Goal: Information Seeking & Learning: Learn about a topic

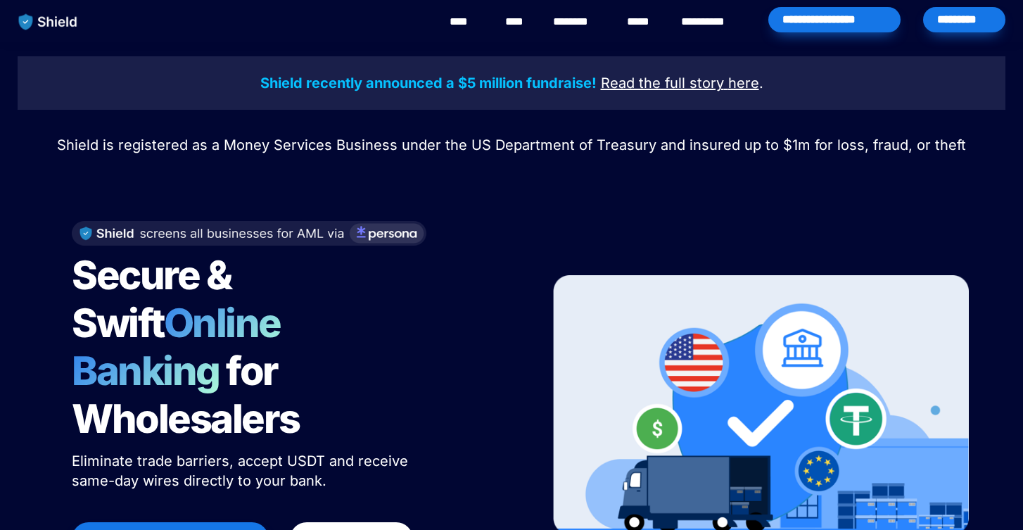
scroll to position [47, 0]
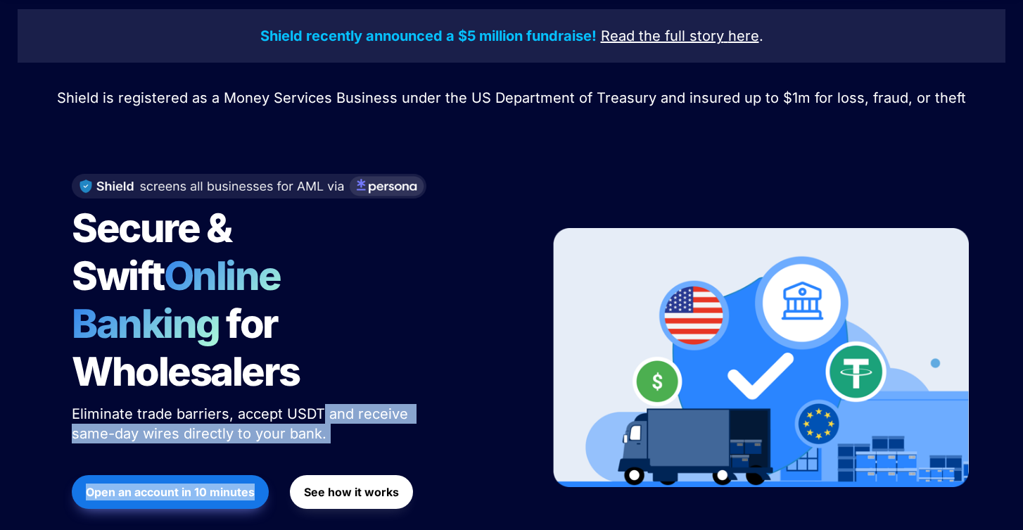
drag, startPoint x: 318, startPoint y: 364, endPoint x: 398, endPoint y: 409, distance: 91.6
click at [398, 409] on div "Secure & Swift Online Banking for Wholesalers Eliminate trade barriers, accept …" at bounding box center [293, 358] width 478 height 396
click at [388, 405] on span "Eliminate trade barriers, accept USDT and receive same-day wires directly to yo…" at bounding box center [242, 423] width 341 height 37
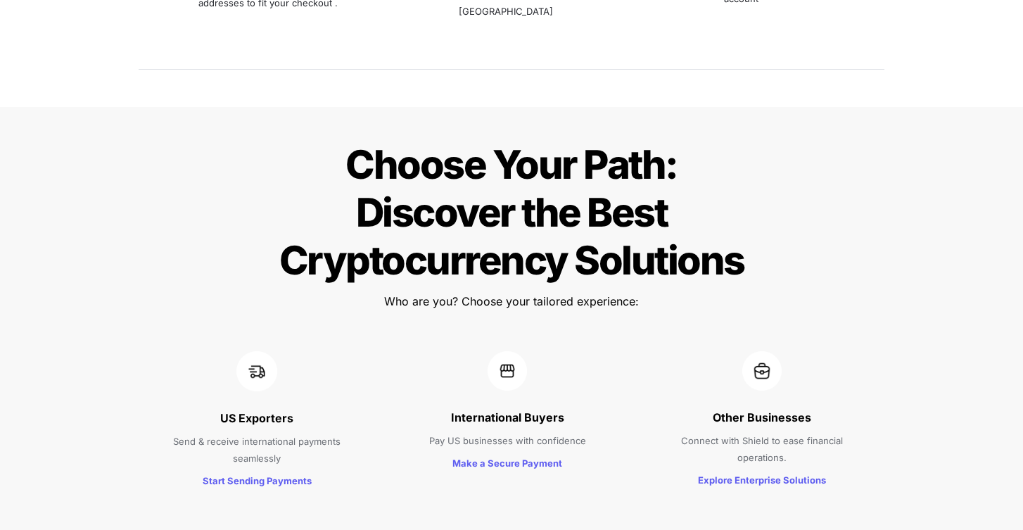
scroll to position [1309, 0]
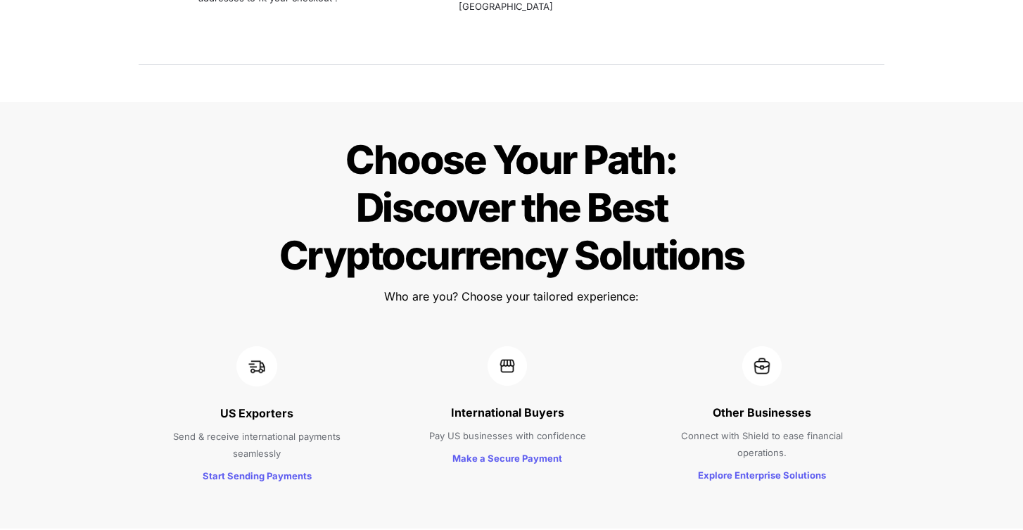
click at [279, 406] on strong "US Exporters" at bounding box center [256, 413] width 73 height 14
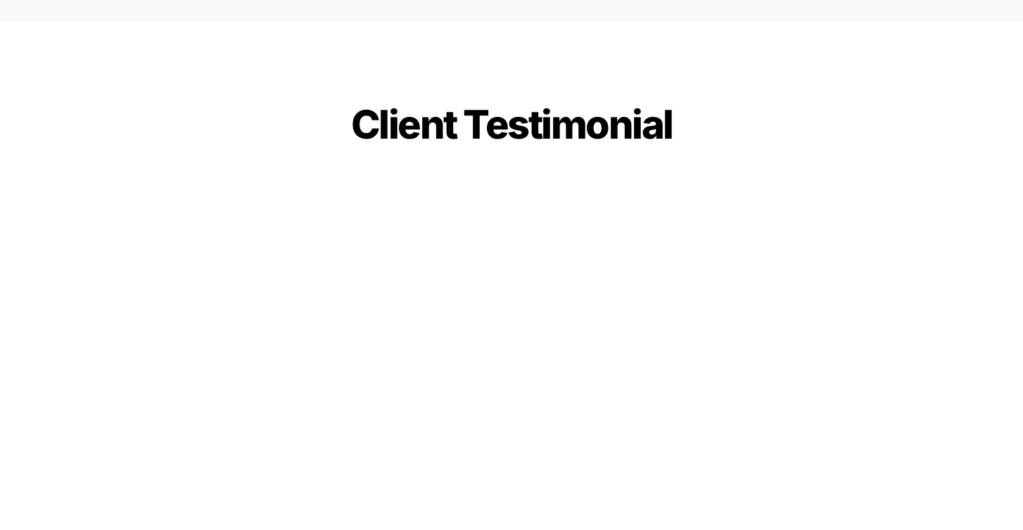
scroll to position [3842, 0]
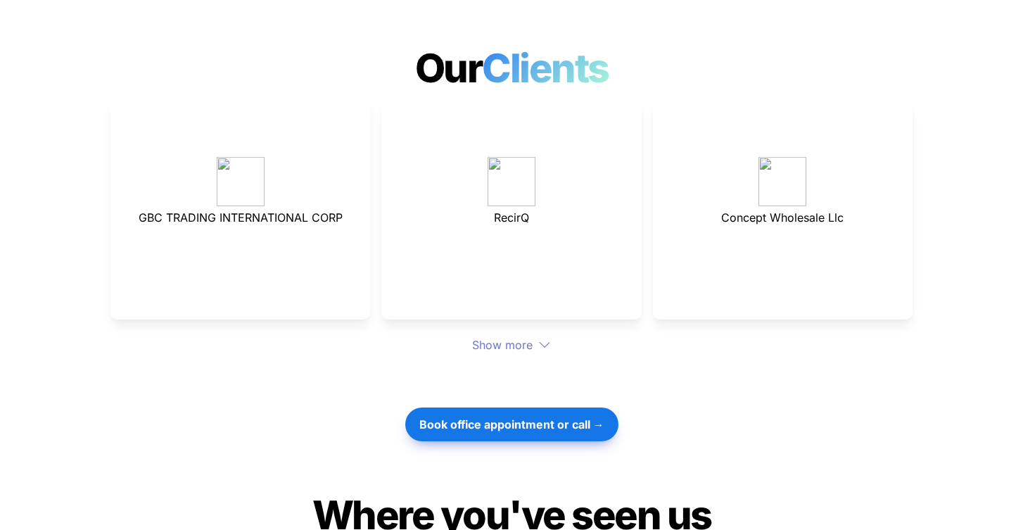
click at [499, 336] on div "Show more" at bounding box center [511, 344] width 802 height 17
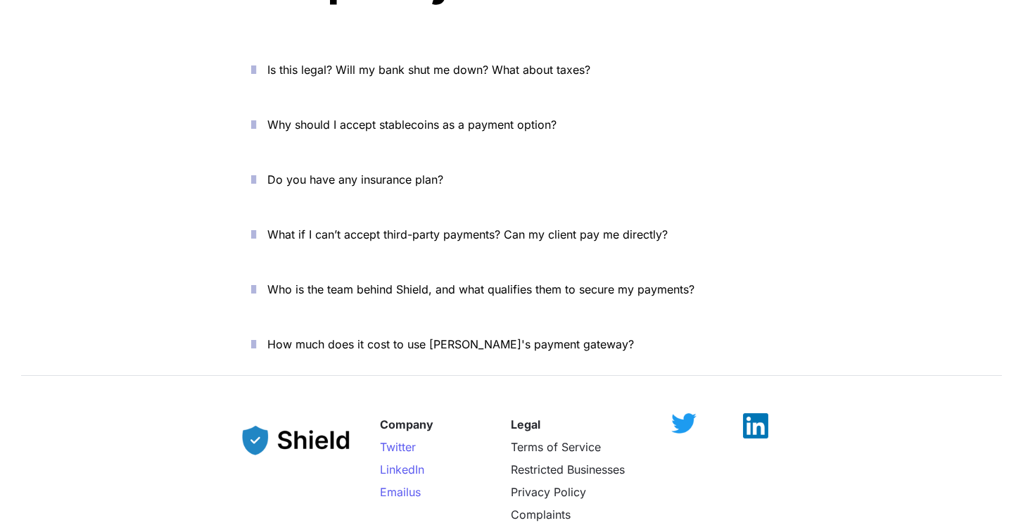
scroll to position [5348, 0]
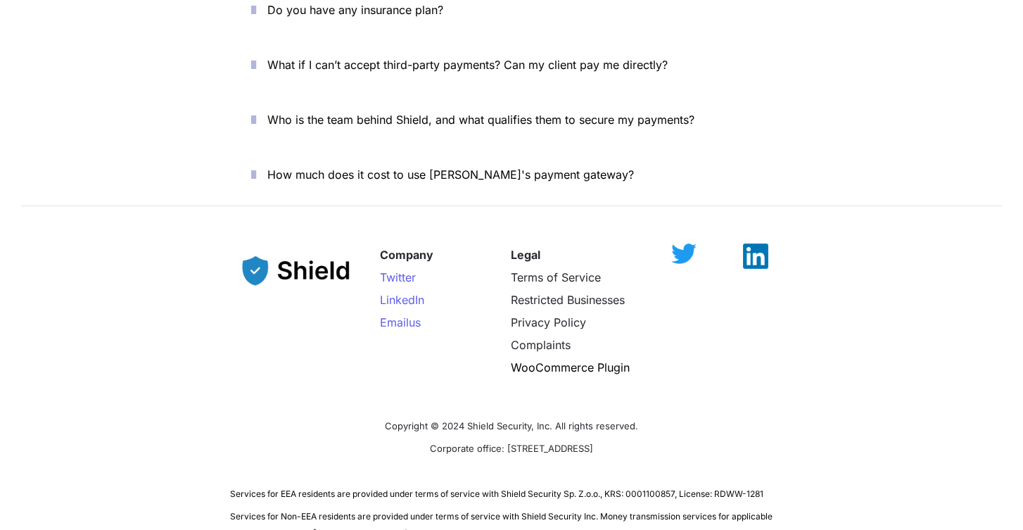
click at [490, 167] on span "How much does it cost to use [PERSON_NAME]'s payment gateway?" at bounding box center [450, 174] width 367 height 14
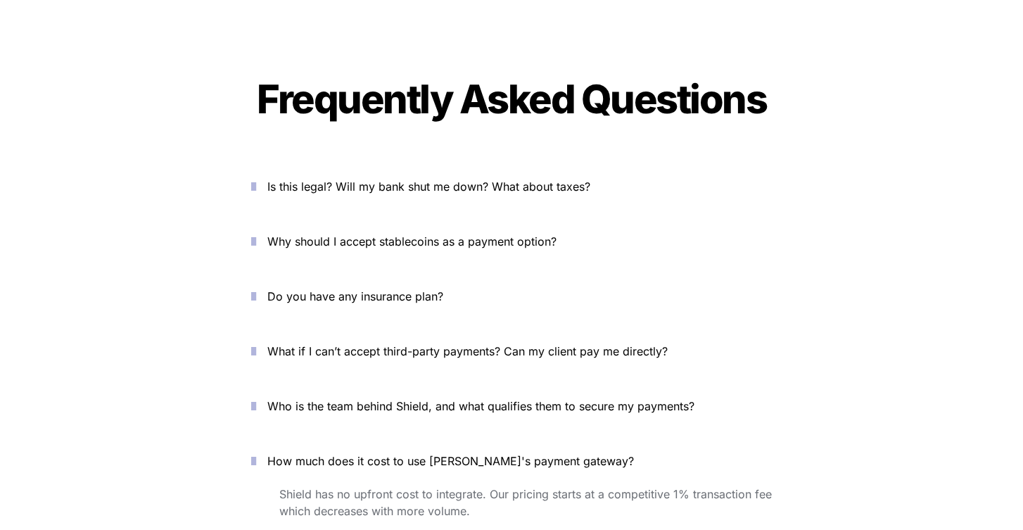
scroll to position [4917, 0]
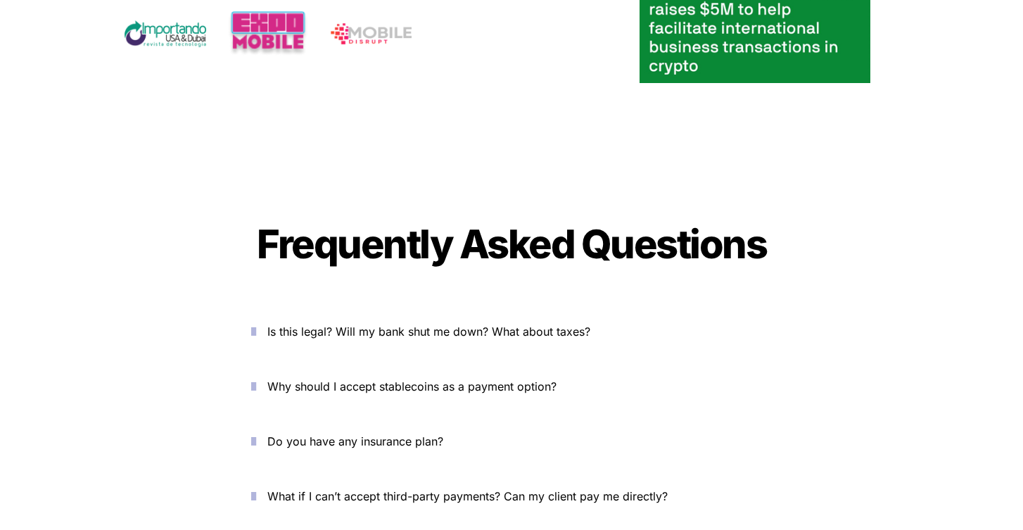
click at [465, 324] on span "Is this legal? Will my bank shut me down? What about taxes?" at bounding box center [428, 331] width 323 height 14
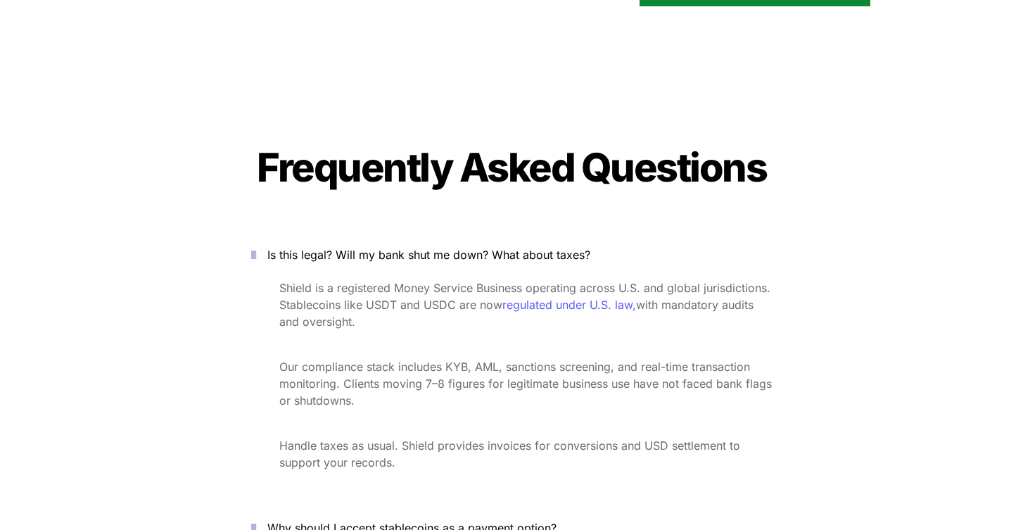
scroll to position [5017, 0]
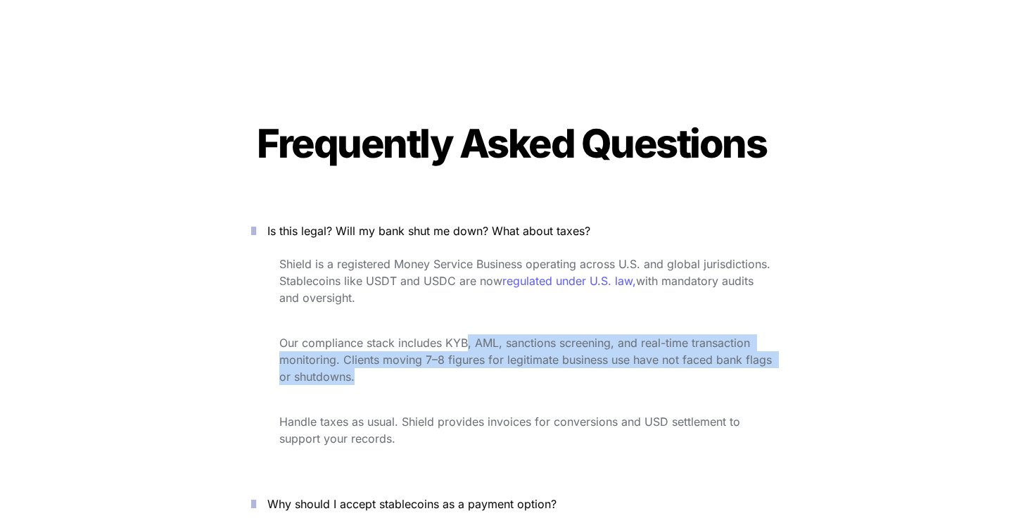
drag, startPoint x: 465, startPoint y: 289, endPoint x: 550, endPoint y: 332, distance: 94.7
click at [550, 332] on p "Our compliance stack includes KYB, AML, sanctions screening, and real-time tran…" at bounding box center [525, 359] width 493 height 56
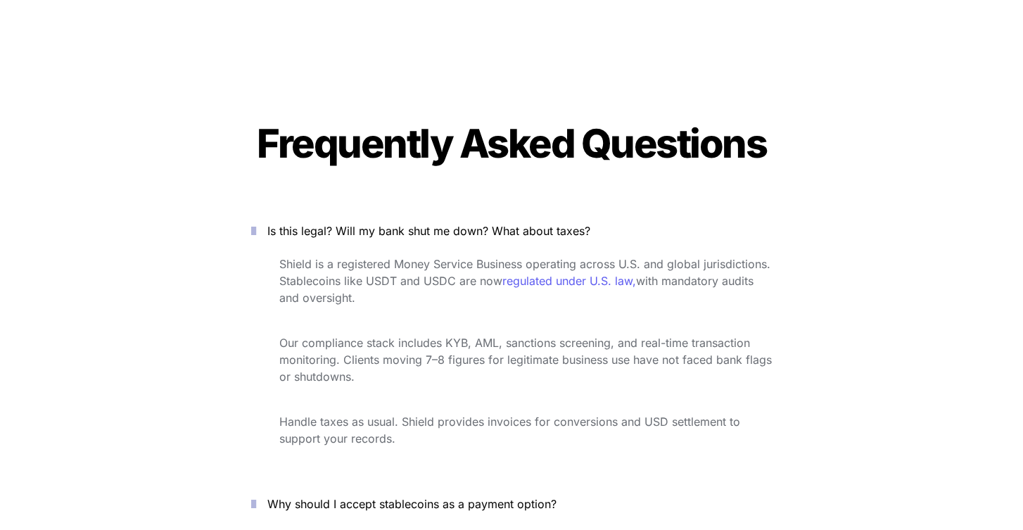
scroll to position [5174, 0]
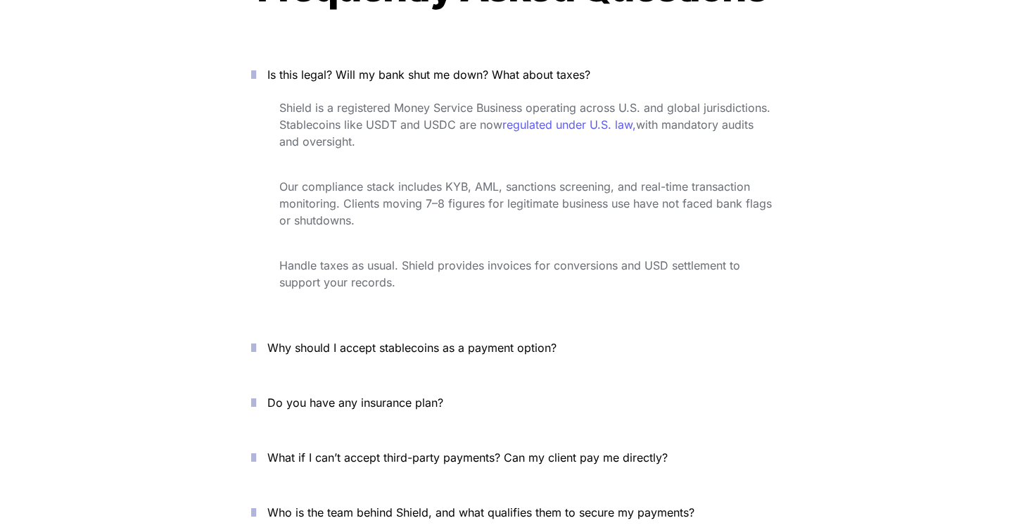
click at [542, 341] on span "Why should I accept stablecoins as a payment option?" at bounding box center [411, 348] width 289 height 14
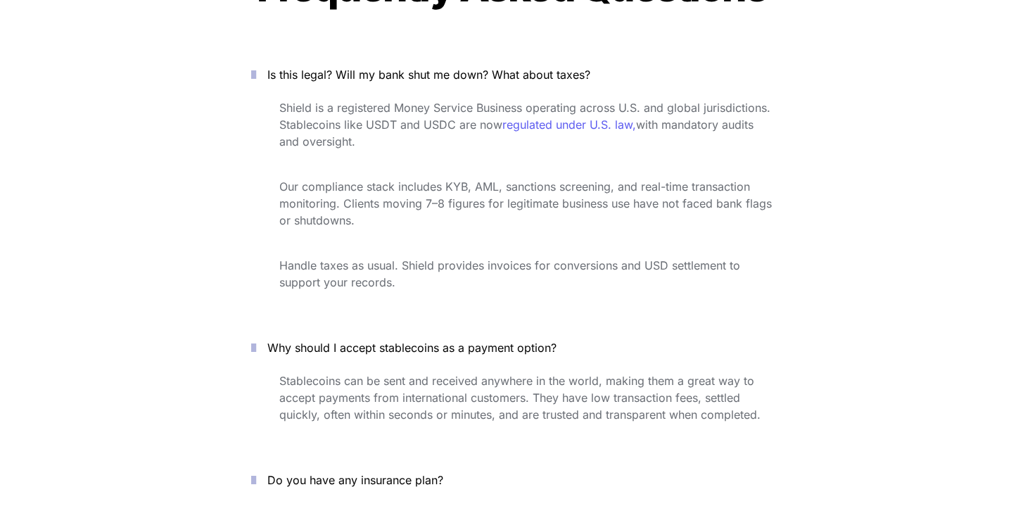
scroll to position [5209, 0]
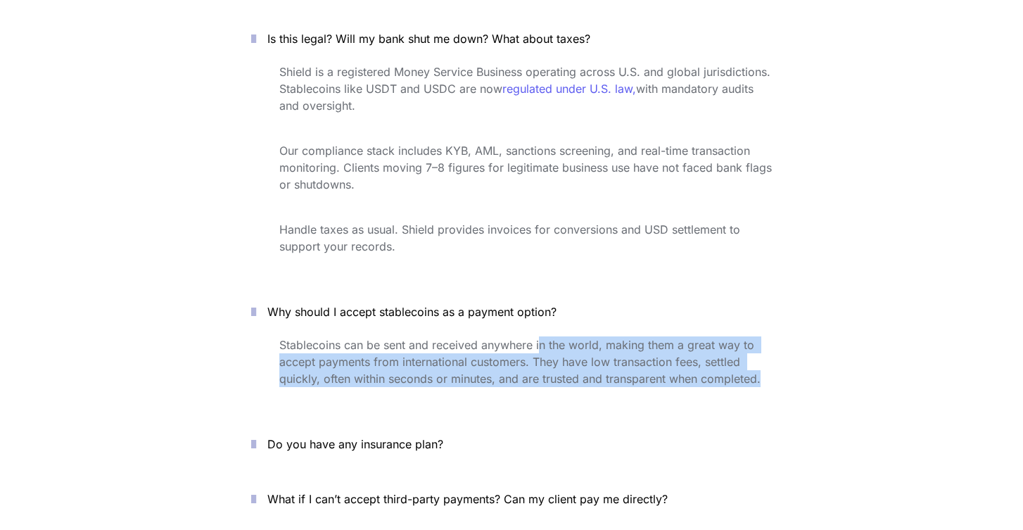
drag, startPoint x: 540, startPoint y: 296, endPoint x: 613, endPoint y: 341, distance: 86.3
click at [616, 343] on div "Stablecoins can be sent and received anywhere in the world, making them a great…" at bounding box center [511, 372] width 563 height 77
click at [602, 338] on span "Stablecoins can be sent and received anywhere in the world, making them a great…" at bounding box center [519, 362] width 481 height 48
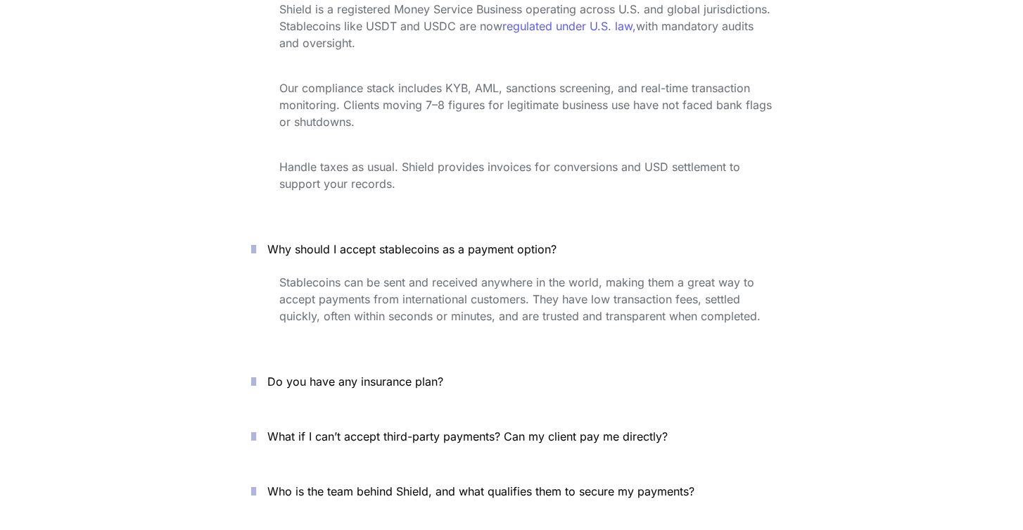
scroll to position [5289, 0]
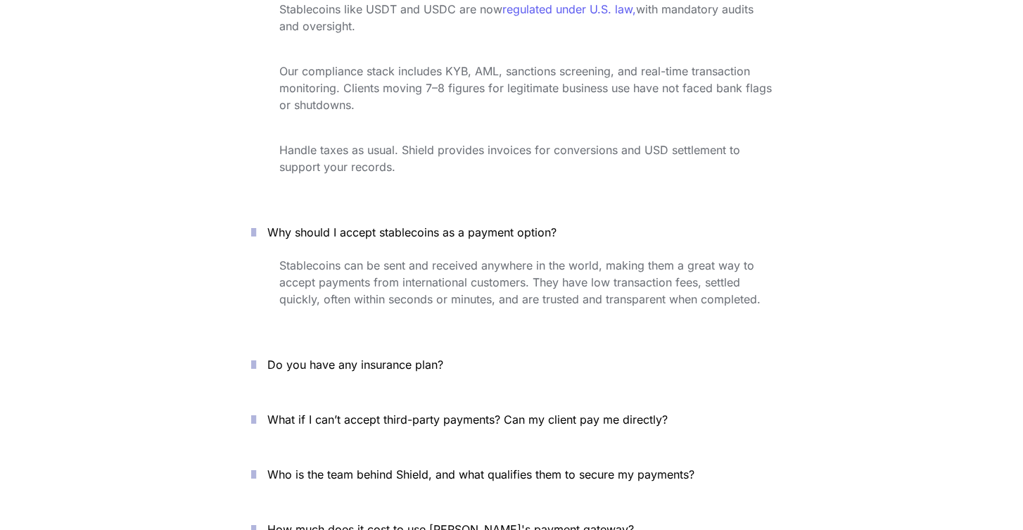
click at [393, 357] on span "Do you have any insurance plan?" at bounding box center [355, 364] width 176 height 14
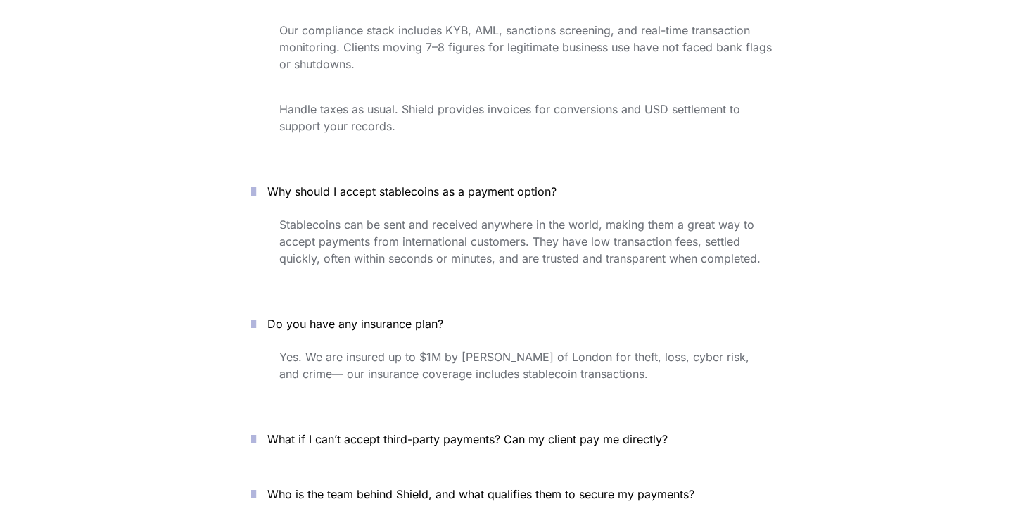
scroll to position [5397, 0]
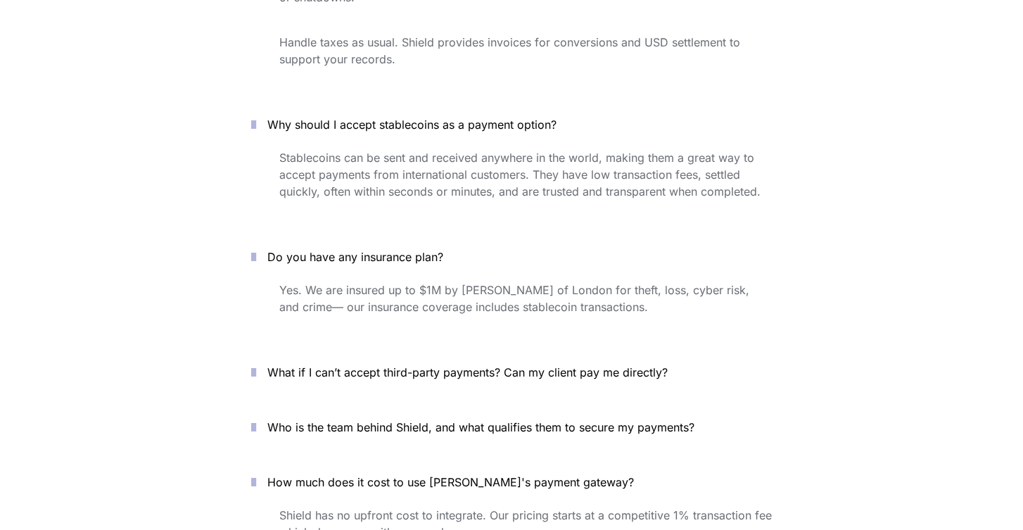
click at [433, 365] on span "What if I can’t accept third-party payments? Can my client pay me directly?" at bounding box center [467, 372] width 400 height 14
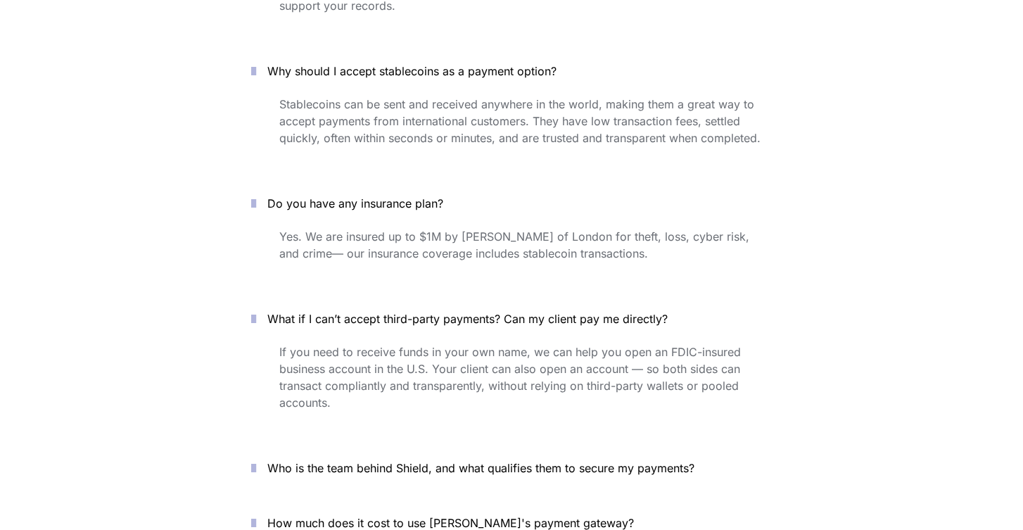
scroll to position [5463, 0]
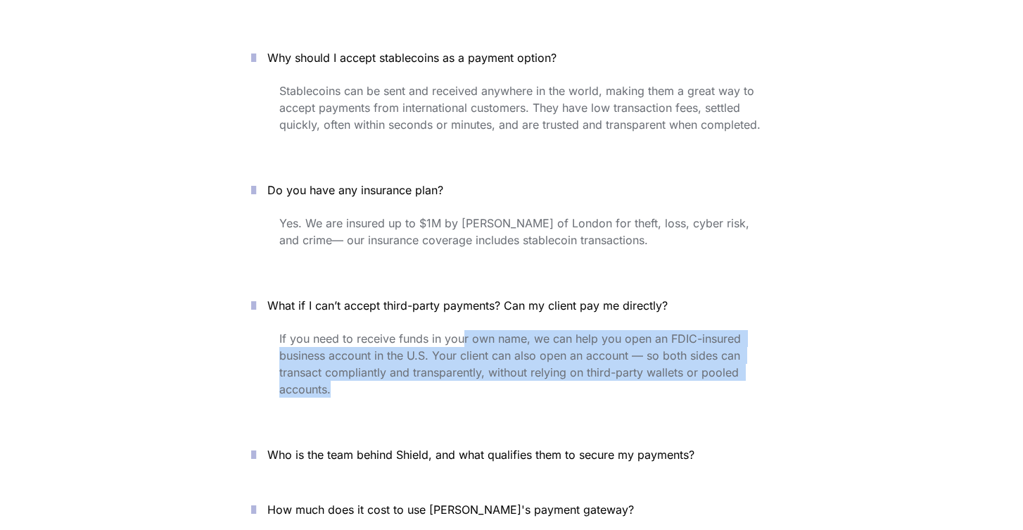
drag, startPoint x: 464, startPoint y: 294, endPoint x: 531, endPoint y: 347, distance: 85.7
click at [533, 348] on p "If you need to receive funds in your own name, we can help you open an FDIC-ins…" at bounding box center [525, 363] width 493 height 73
click at [531, 347] on p "If you need to receive funds in your own name, we can help you open an FDIC-ins…" at bounding box center [525, 363] width 493 height 73
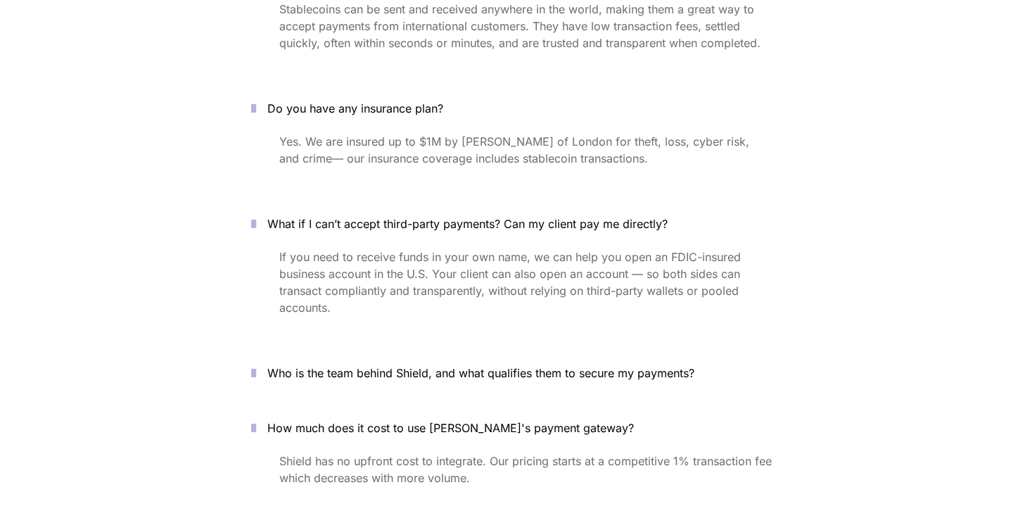
scroll to position [5562, 0]
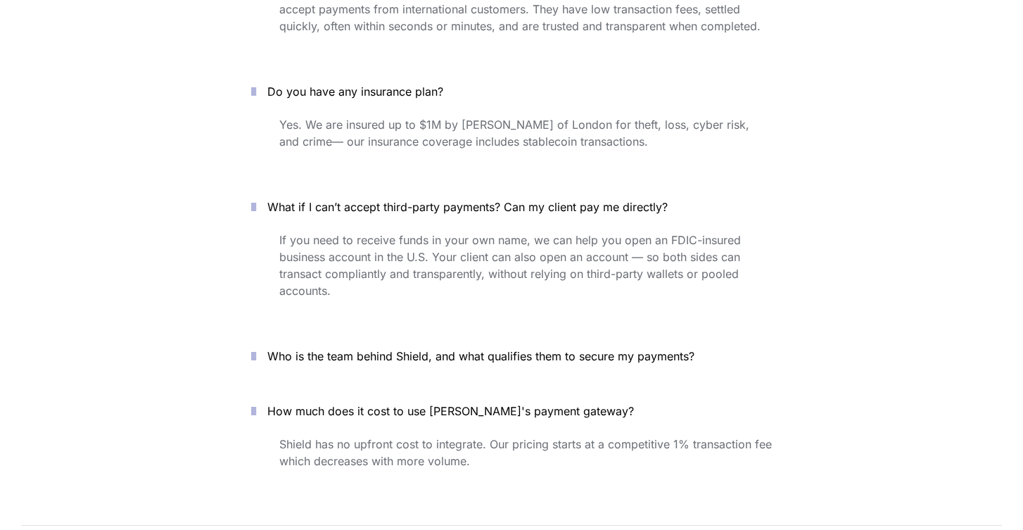
click at [501, 349] on span "Who is the team behind Shield, and what qualifies them to secure my payments?" at bounding box center [480, 356] width 427 height 14
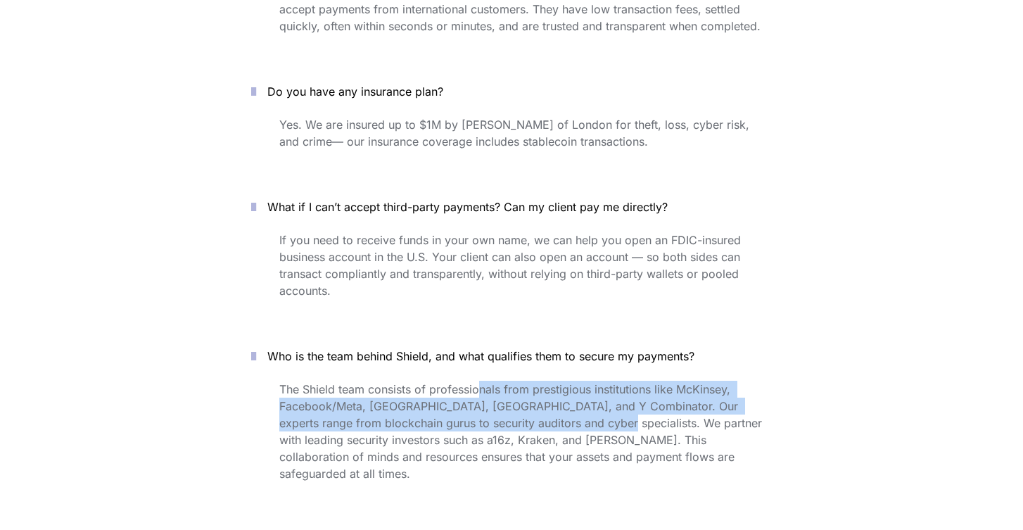
drag, startPoint x: 476, startPoint y: 336, endPoint x: 580, endPoint y: 382, distance: 113.7
click at [582, 382] on p "The Shield team consists of professionals from prestigious institutions like Mc…" at bounding box center [525, 431] width 493 height 107
click at [580, 382] on p "The Shield team consists of professionals from prestigious institutions like Mc…" at bounding box center [525, 431] width 493 height 107
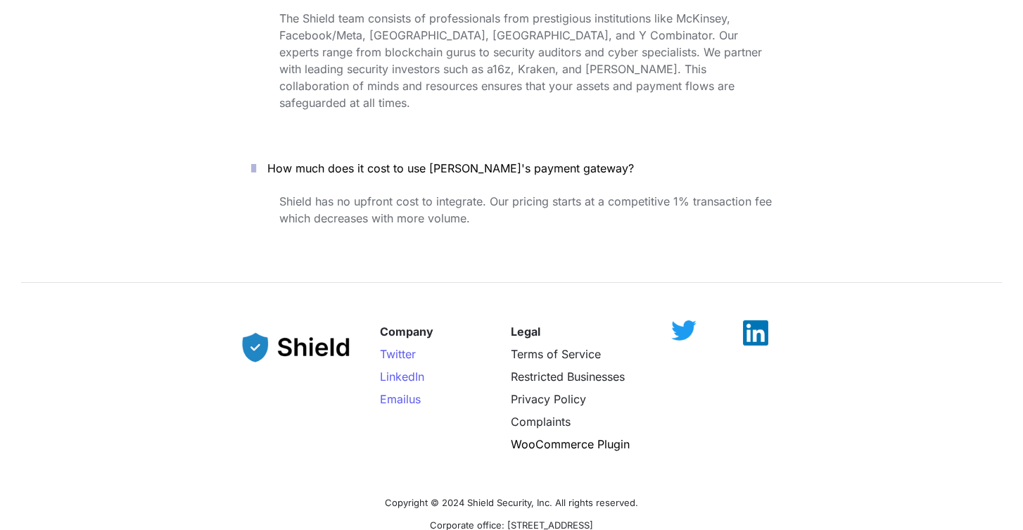
scroll to position [6047, 0]
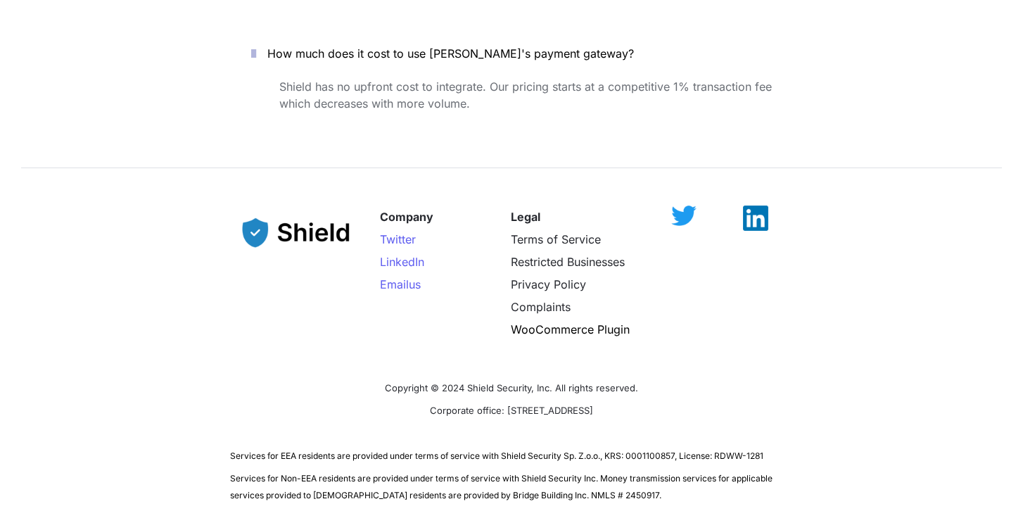
click at [671, 205] on div at bounding box center [684, 215] width 42 height 21
click at [683, 205] on div at bounding box center [684, 215] width 42 height 21
click at [683, 198] on img at bounding box center [683, 208] width 25 height 20
